Goal: Task Accomplishment & Management: Manage account settings

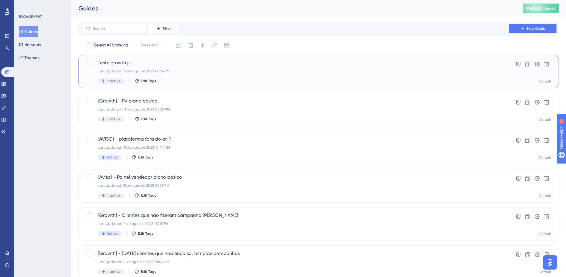
click at [260, 66] on span "Teste growth js" at bounding box center [295, 62] width 395 height 7
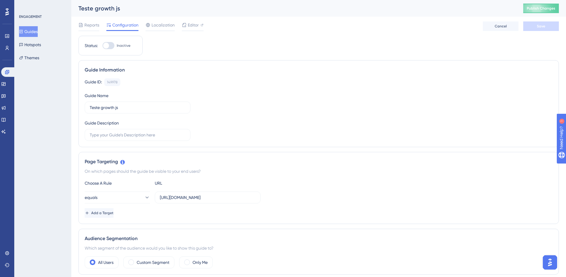
click at [35, 28] on button "Guides" at bounding box center [28, 31] width 19 height 11
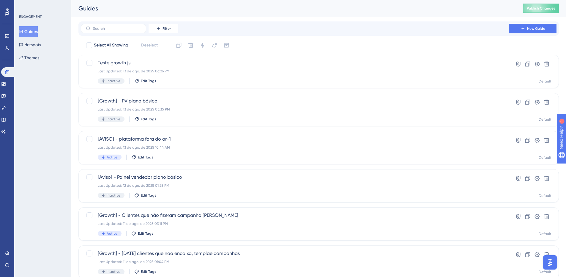
click at [34, 29] on button "Guides" at bounding box center [28, 31] width 19 height 11
click at [522, 32] on button "New Guide" at bounding box center [533, 29] width 48 height 10
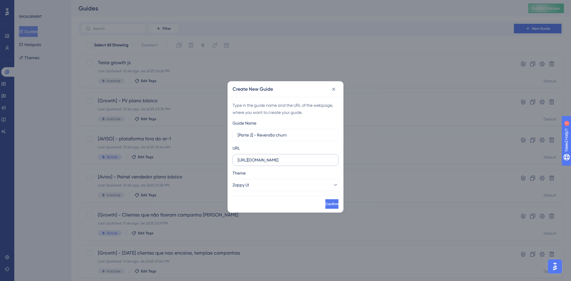
type input "[Parte 2] - Reversão churn"
click at [299, 160] on input "https://app.zoppy.com.br" at bounding box center [286, 160] width 96 height 7
paste input "-staging.zoppy.com.br/dashboard/reports/overview?demo=true"
type input "https://app-staging.zoppy.com.br/dashboard/reports/overview?demo=true"
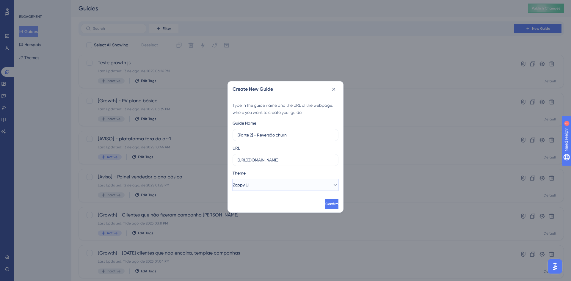
click at [303, 185] on button "Zoppy UI" at bounding box center [286, 185] width 106 height 12
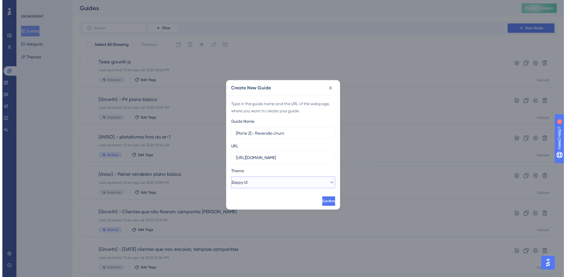
scroll to position [0, 0]
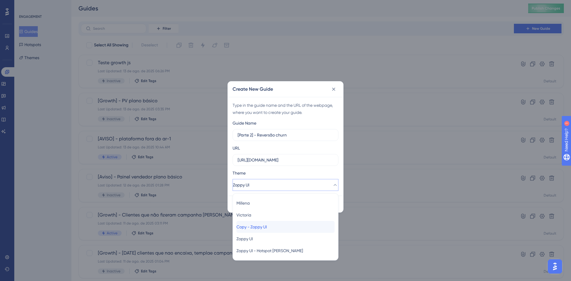
click at [250, 224] on span "Copy - Zoppy UI" at bounding box center [251, 226] width 30 height 7
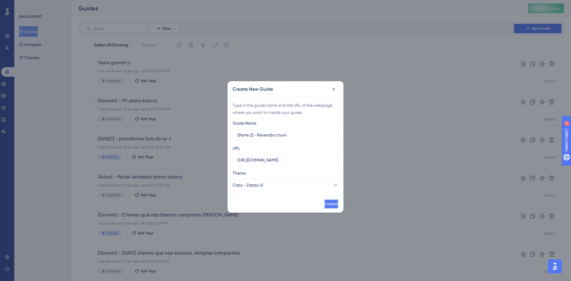
click at [324, 201] on button "Confirm" at bounding box center [331, 204] width 14 height 10
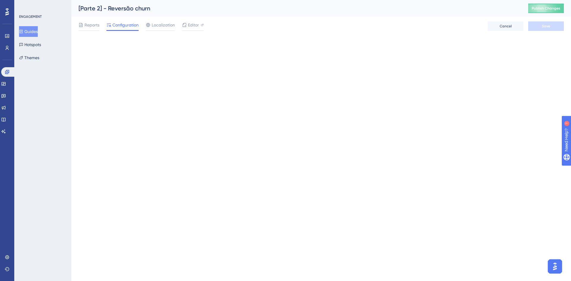
click at [33, 34] on button "Guides" at bounding box center [28, 31] width 19 height 11
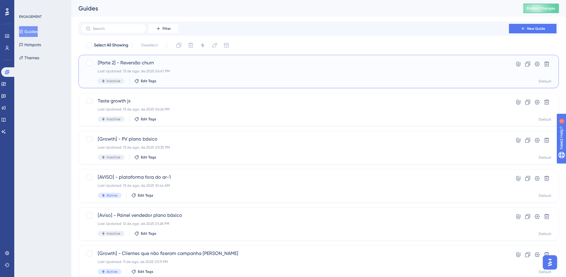
click at [172, 74] on div "[Parte 2] - Reversão churn Last Updated: 13 de ago. de 2025 06:47 PM Inactive E…" at bounding box center [295, 71] width 395 height 24
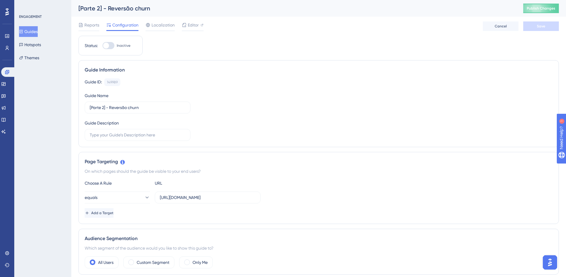
click at [109, 40] on div "Status: Inactive" at bounding box center [110, 46] width 64 height 20
click at [34, 33] on button "Guides" at bounding box center [28, 31] width 19 height 11
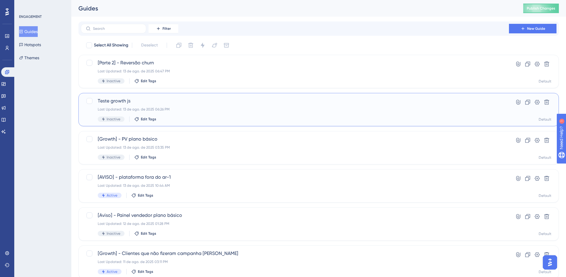
click at [151, 96] on div "Teste growth js Last Updated: 13 de ago. de 2025 06:26 PM Inactive Edit Tags Hy…" at bounding box center [318, 109] width 481 height 33
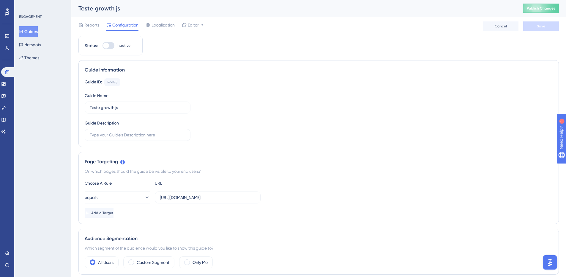
click at [37, 34] on button "Guides" at bounding box center [28, 31] width 19 height 11
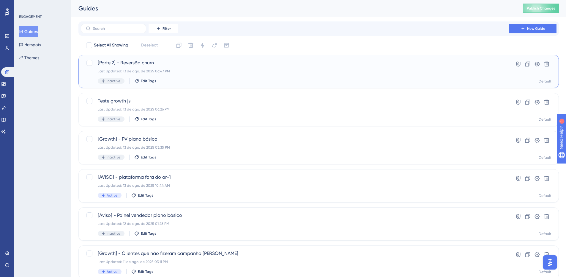
click at [197, 59] on span "[Parte 2] - Reversão churn" at bounding box center [295, 62] width 395 height 7
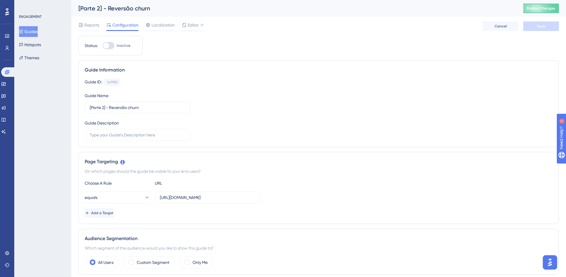
click at [112, 48] on div at bounding box center [109, 45] width 12 height 7
click at [103, 46] on input "Inactive" at bounding box center [102, 45] width 0 height 0
checkbox input "true"
click at [532, 29] on button "Save" at bounding box center [542, 26] width 36 height 10
click at [545, 6] on button "Publish Changes" at bounding box center [542, 9] width 36 height 10
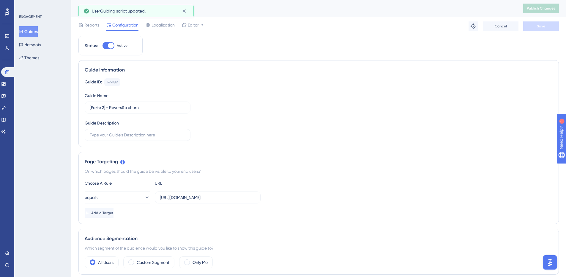
click at [38, 30] on button "Guides" at bounding box center [28, 31] width 19 height 11
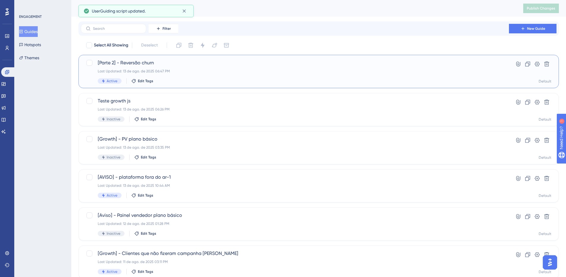
click at [170, 69] on div "Last Updated: 13 de ago. de 2025 06:47 PM" at bounding box center [295, 71] width 395 height 5
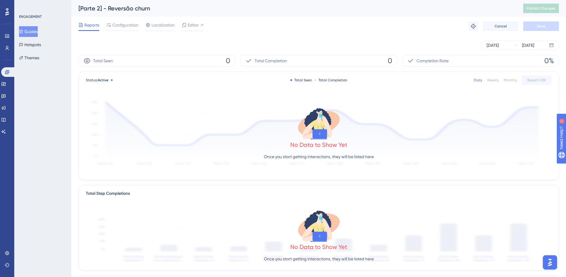
click at [34, 32] on button "Guides" at bounding box center [28, 31] width 19 height 11
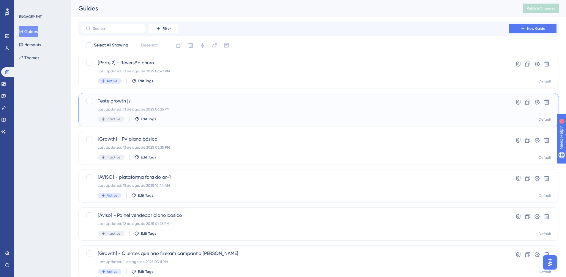
click at [167, 101] on span "Teste growth js" at bounding box center [295, 100] width 395 height 7
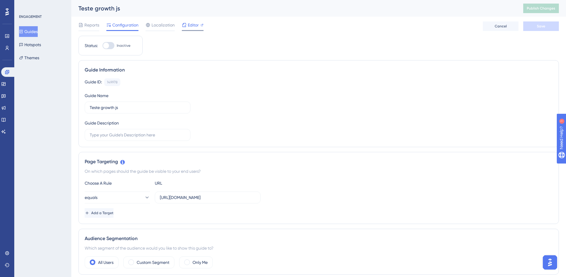
click at [194, 26] on span "Editor" at bounding box center [193, 24] width 11 height 7
click at [36, 29] on button "Guides" at bounding box center [28, 31] width 19 height 11
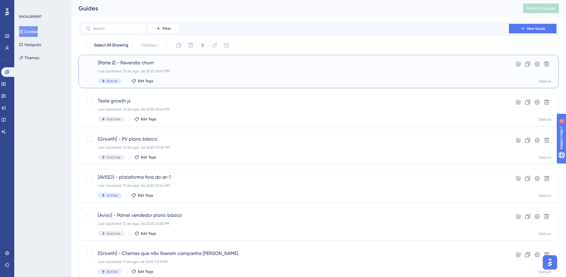
click at [180, 62] on span "[Parte 2] - Reversão churn" at bounding box center [295, 62] width 395 height 7
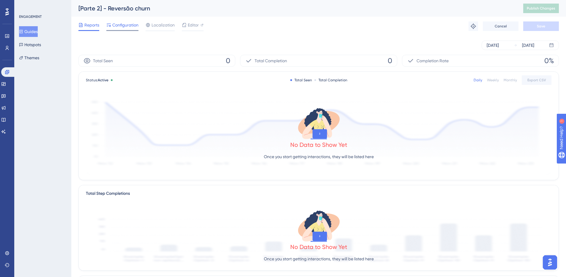
click at [115, 22] on span "Configuration" at bounding box center [125, 24] width 26 height 7
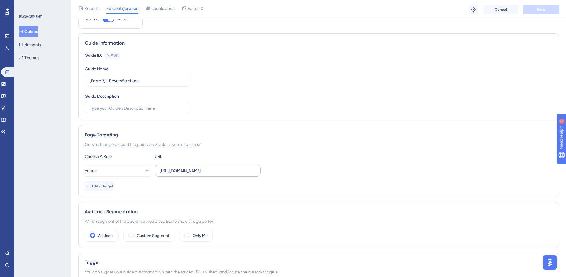
scroll to position [59, 0]
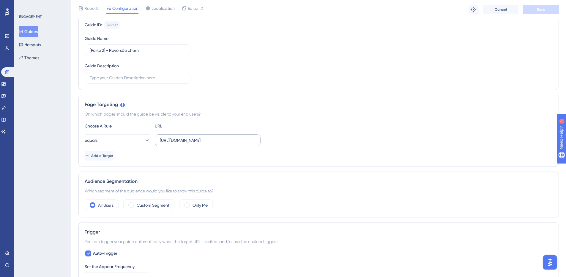
click at [229, 135] on label "https://app-staging.zoppy.com.br/dashboard/reports/overview?demo=true" at bounding box center [208, 140] width 106 height 12
click at [229, 137] on input "https://app-staging.zoppy.com.br/dashboard/reports/overview?demo=true" at bounding box center [208, 140] width 96 height 7
click at [229, 135] on label "https://app-staging.zoppy.com.br/dashboard/reports/overview?demo=true" at bounding box center [208, 140] width 106 height 12
click at [229, 137] on input "https://app-staging.zoppy.com.br/dashboard/reports/overview?demo=true" at bounding box center [208, 140] width 96 height 7
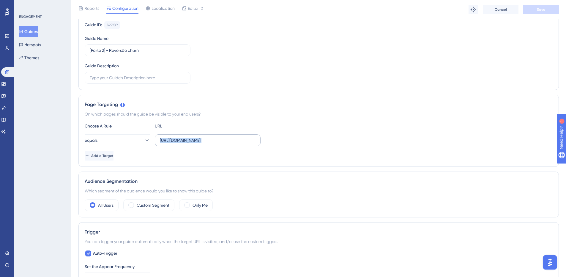
click at [229, 135] on label "https://app-staging.zoppy.com.br/dashboard/reports/overview?demo=true" at bounding box center [208, 140] width 106 height 12
click at [229, 137] on input "https://app-staging.zoppy.com.br/dashboard/reports/overview?demo=true" at bounding box center [208, 140] width 96 height 7
click at [226, 161] on div "Page Targeting On which pages should the guide be visible to your end users? Ch…" at bounding box center [318, 131] width 481 height 72
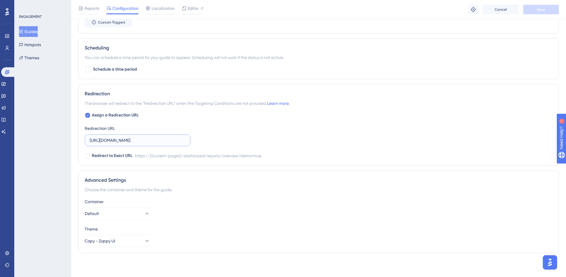
scroll to position [0, 52]
drag, startPoint x: 178, startPoint y: 140, endPoint x: 255, endPoint y: 141, distance: 76.1
click at [255, 141] on div "Assign a Redirection URL Redirection URL https://app-staging.zoppy.com.br/dashb…" at bounding box center [319, 136] width 468 height 48
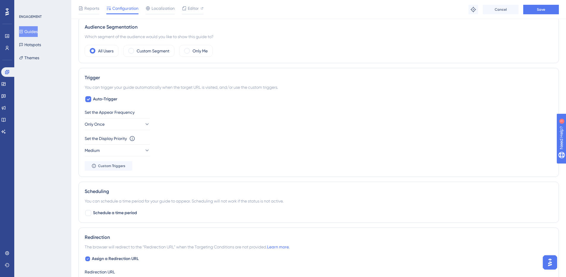
scroll to position [178, 0]
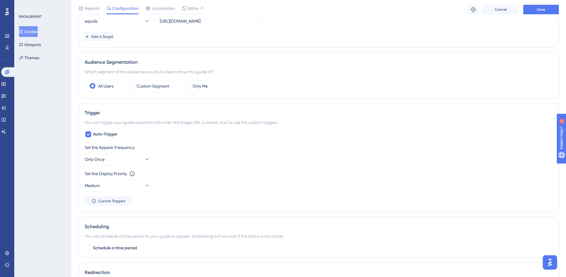
type input "https://app-staging.zoppy.com.br/dashboard"
click at [543, 15] on div "Reports Configuration Localization Editor Troubleshoot Cancel Save" at bounding box center [318, 9] width 495 height 19
click at [543, 14] on div "Reports Configuration Localization Editor Troubleshoot Cancel Save" at bounding box center [318, 9] width 495 height 19
click at [542, 13] on button "Save" at bounding box center [542, 10] width 36 height 10
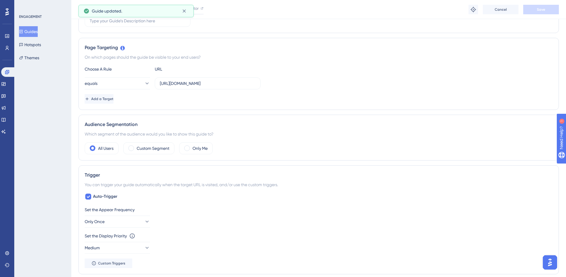
scroll to position [30, 0]
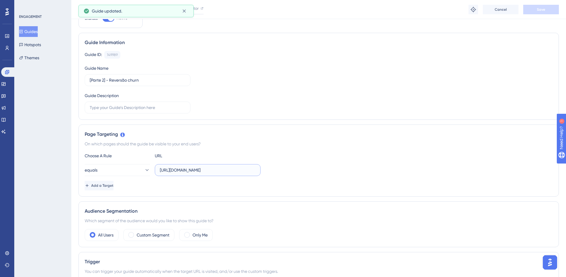
click at [208, 169] on input "https://app-staging.zoppy.com.br/dashboard/reports/overview?demo=true" at bounding box center [208, 170] width 96 height 7
click at [138, 167] on button "equals" at bounding box center [117, 170] width 65 height 12
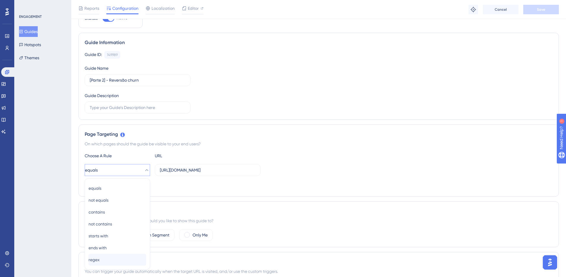
scroll to position [115, 0]
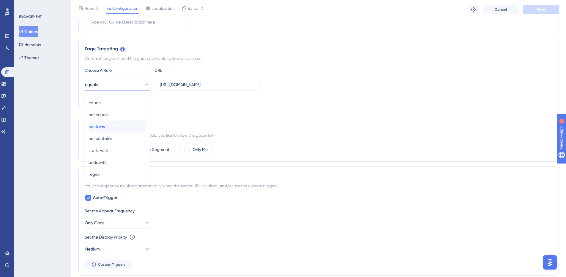
click at [110, 126] on div "contains contains" at bounding box center [118, 126] width 58 height 12
drag, startPoint x: 378, startPoint y: 100, endPoint x: 501, endPoint y: 56, distance: 130.3
click at [392, 96] on div "Add a Target" at bounding box center [319, 100] width 468 height 10
click at [534, 11] on button "Save" at bounding box center [542, 10] width 36 height 10
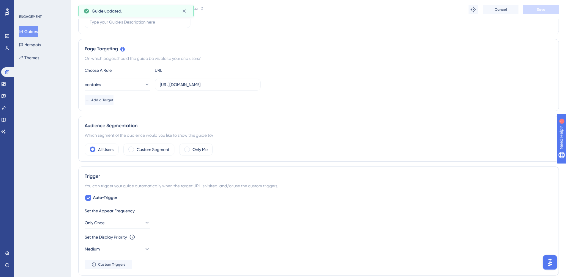
scroll to position [0, 0]
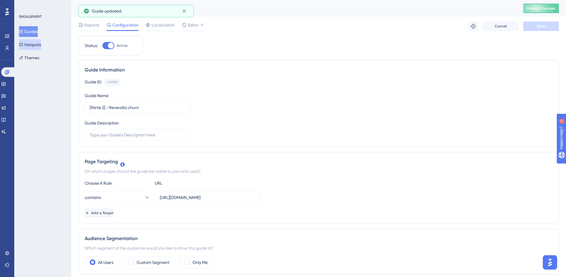
click at [26, 41] on button "Hotspots" at bounding box center [30, 44] width 22 height 11
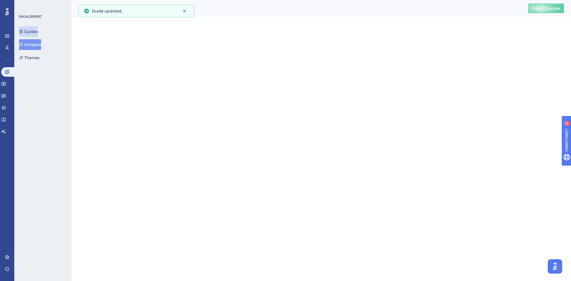
click at [29, 31] on button "Guides" at bounding box center [28, 31] width 19 height 11
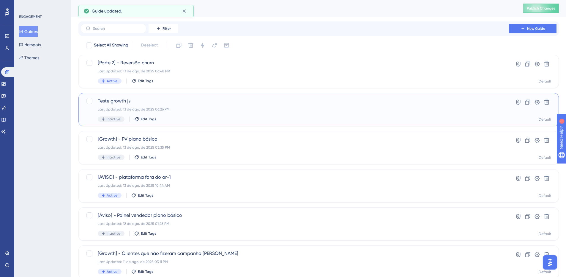
click at [178, 106] on div "Teste growth js Last Updated: 13 de ago. de 2025 06:26 PM Inactive Edit Tags" at bounding box center [295, 109] width 395 height 24
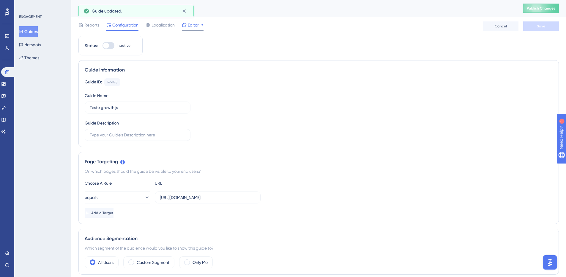
click at [190, 29] on div "Editor" at bounding box center [193, 26] width 22 height 10
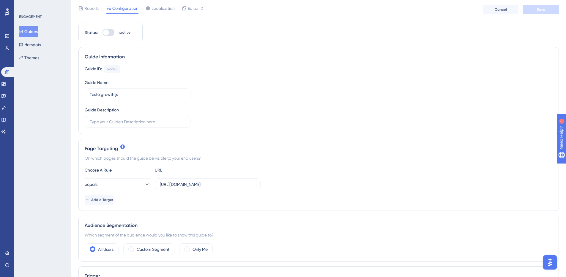
scroll to position [30, 0]
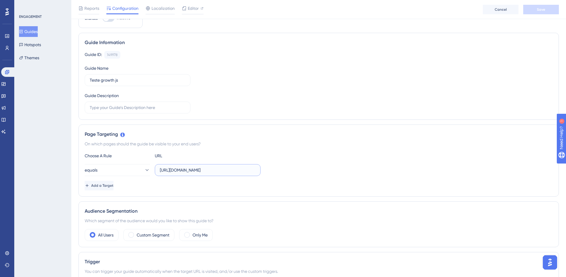
click at [219, 171] on input "https://app.zoppy.com.br/login" at bounding box center [208, 170] width 96 height 7
type input "https://app.zoppy.com.br"
drag, startPoint x: 245, startPoint y: 123, endPoint x: 250, endPoint y: 128, distance: 7.6
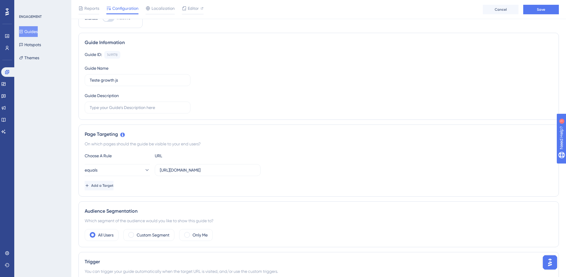
click at [27, 31] on button "Guides" at bounding box center [28, 31] width 19 height 11
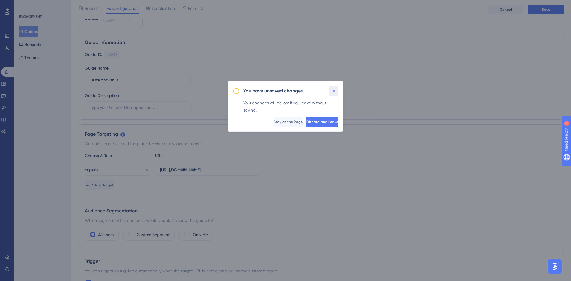
click at [332, 92] on icon at bounding box center [334, 91] width 6 height 6
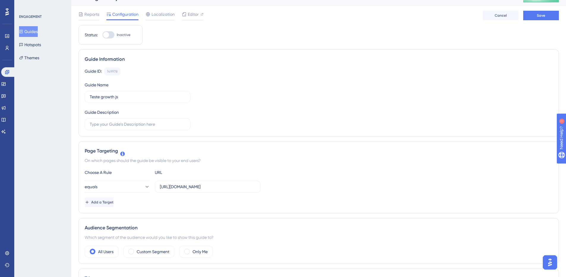
scroll to position [0, 0]
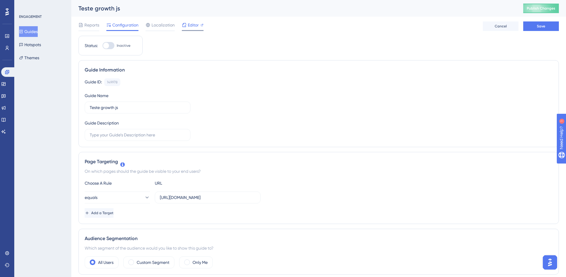
click at [202, 29] on div "Editor" at bounding box center [193, 26] width 22 height 10
